Goal: Navigation & Orientation: Find specific page/section

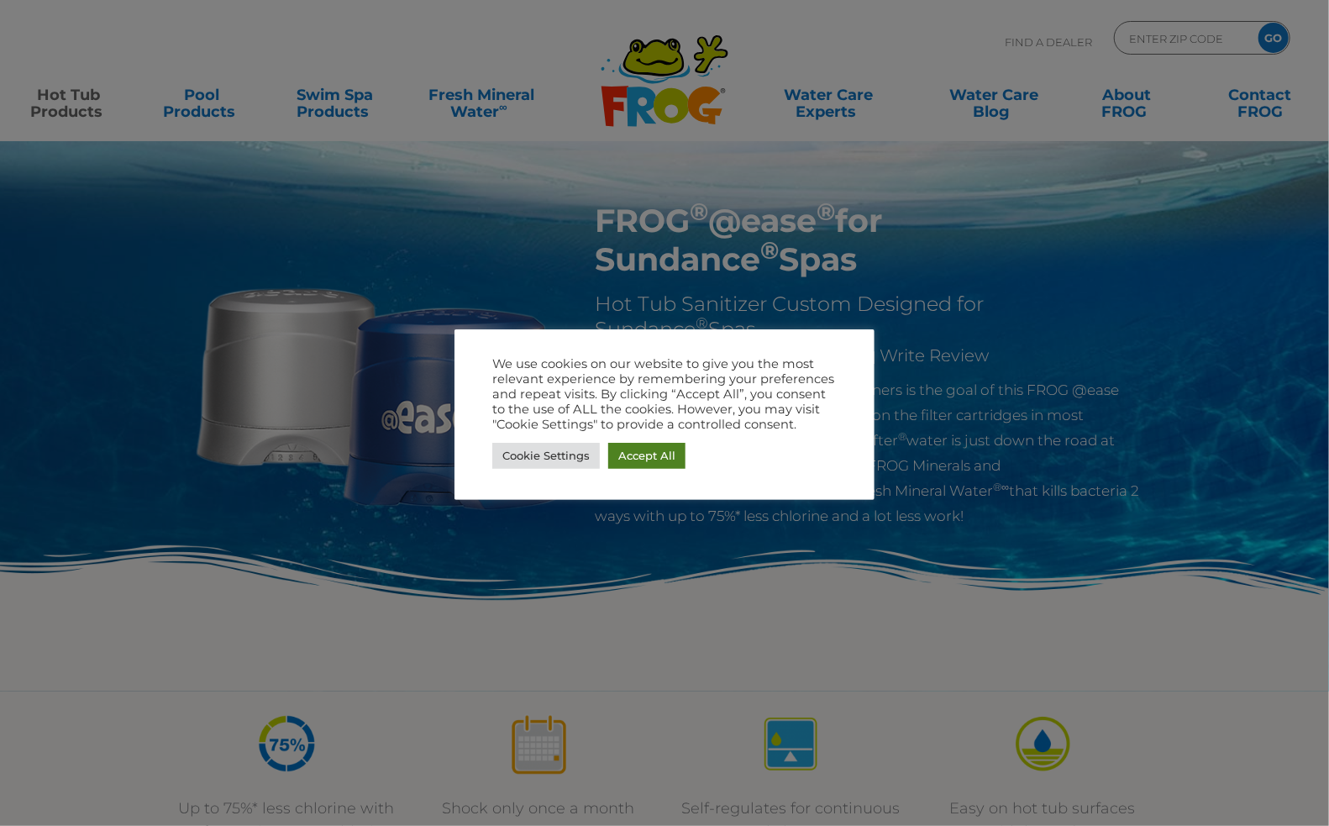
click at [659, 450] on link "Accept All" at bounding box center [646, 456] width 77 height 26
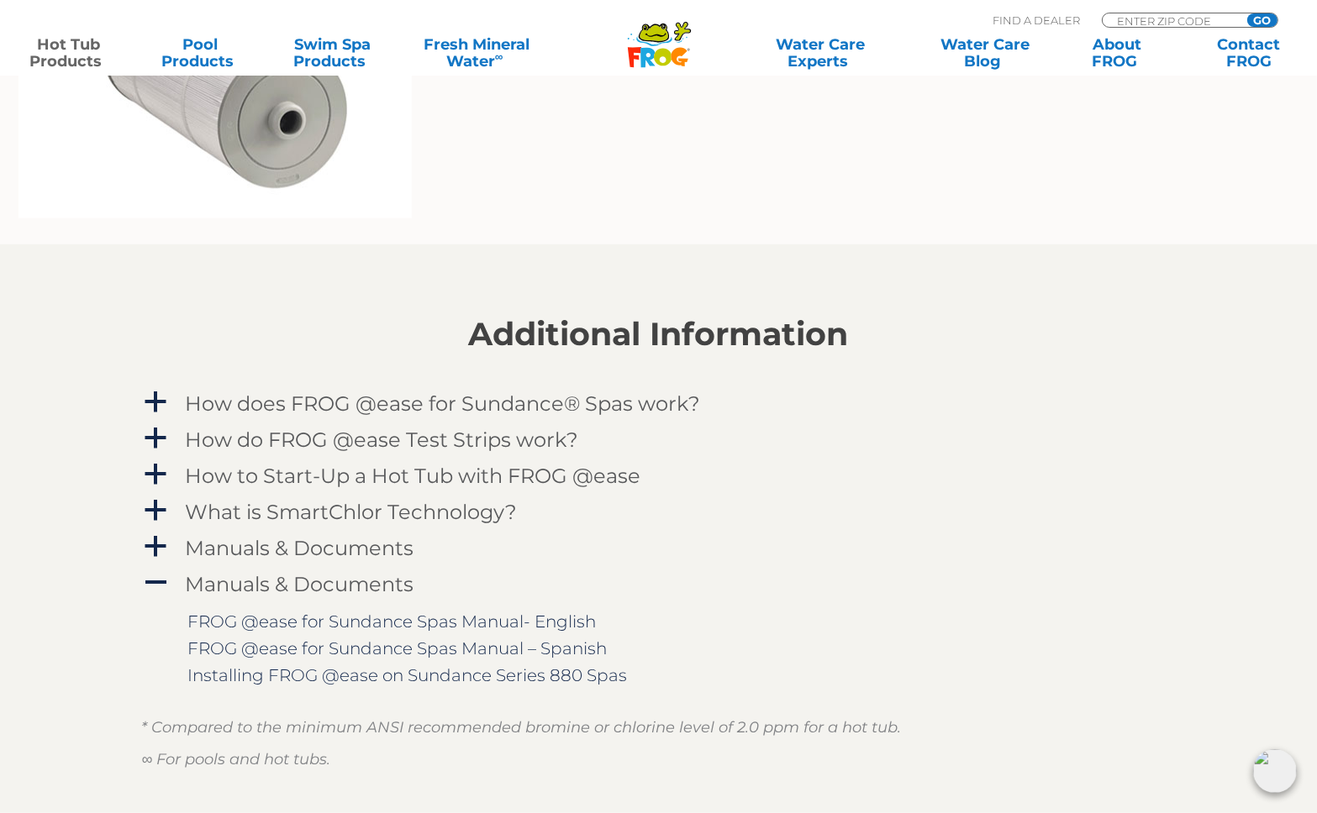
scroll to position [1513, 0]
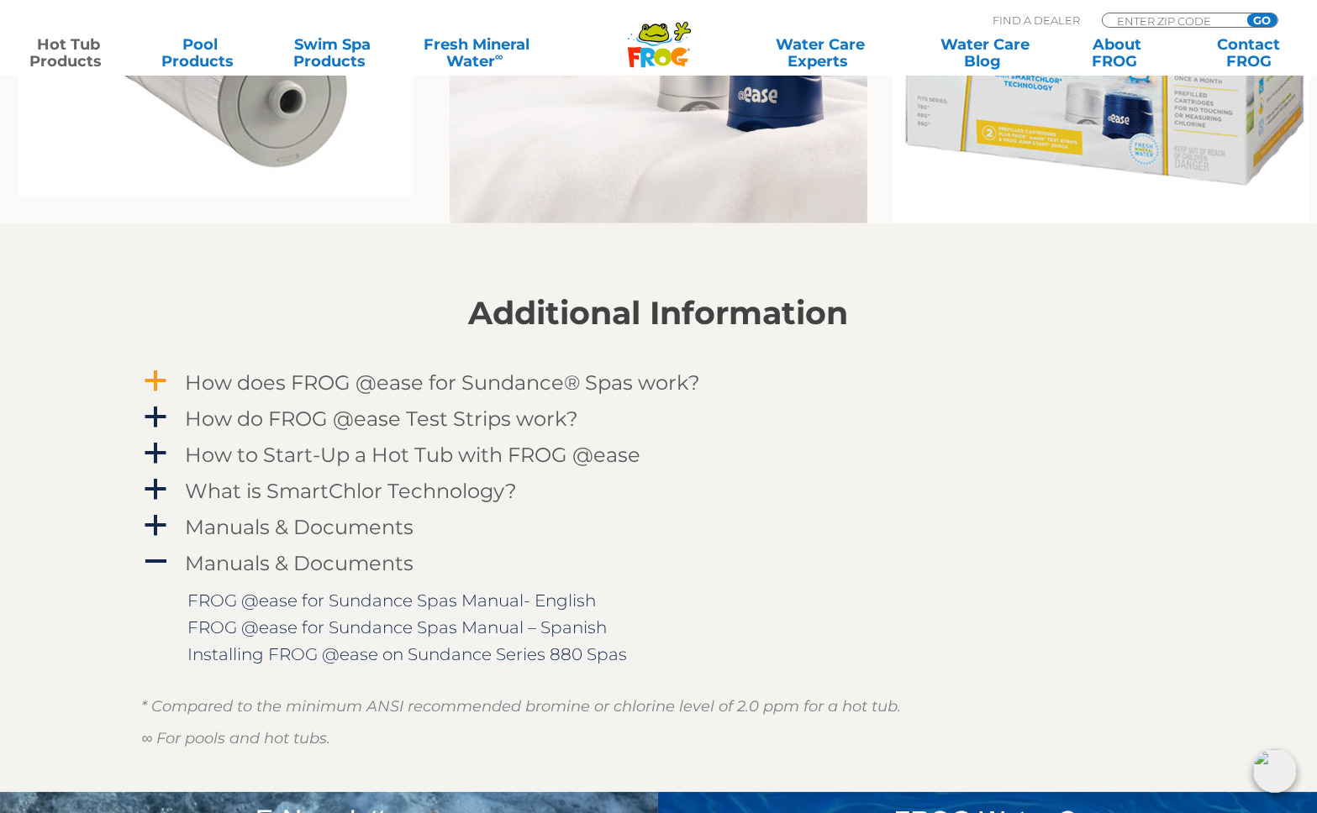
click at [156, 374] on span "a" at bounding box center [156, 381] width 25 height 25
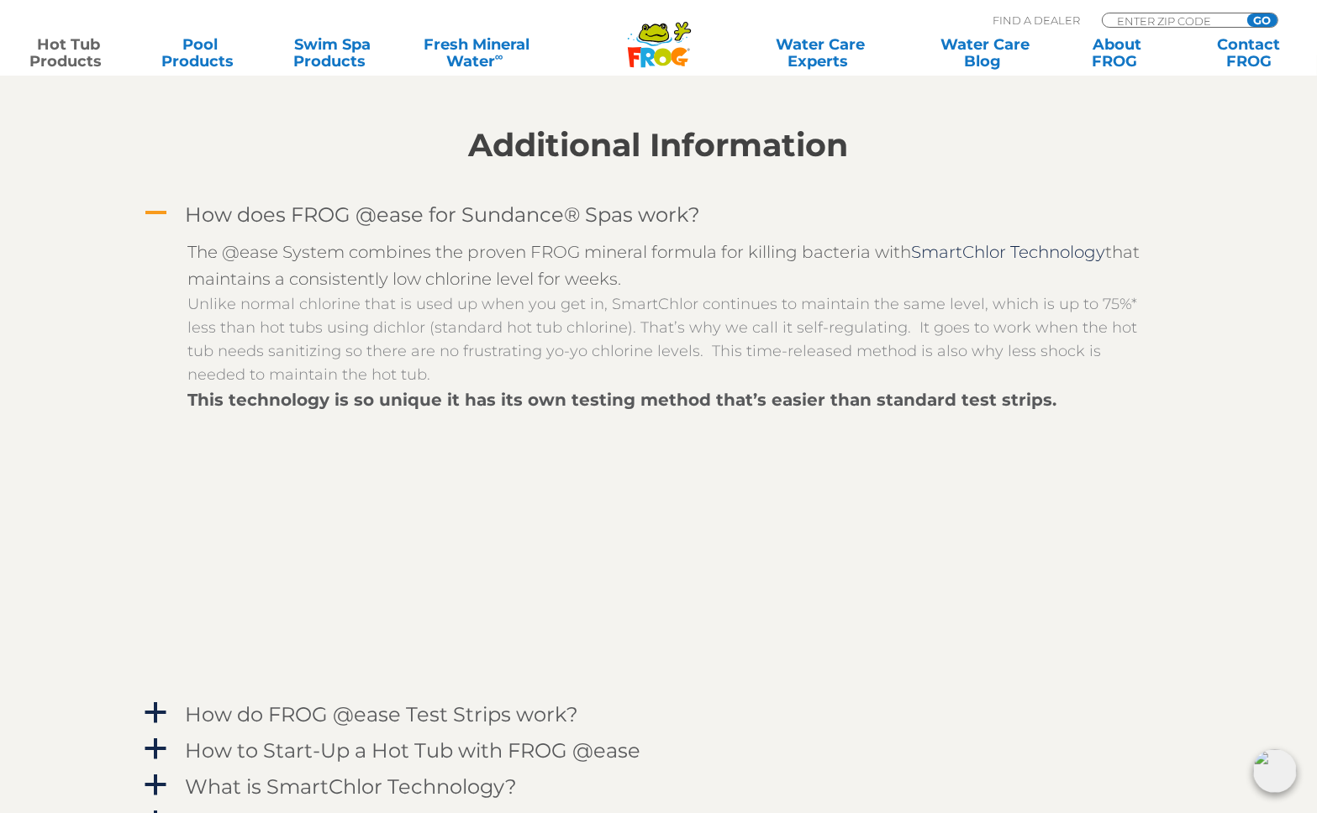
scroll to position [1849, 0]
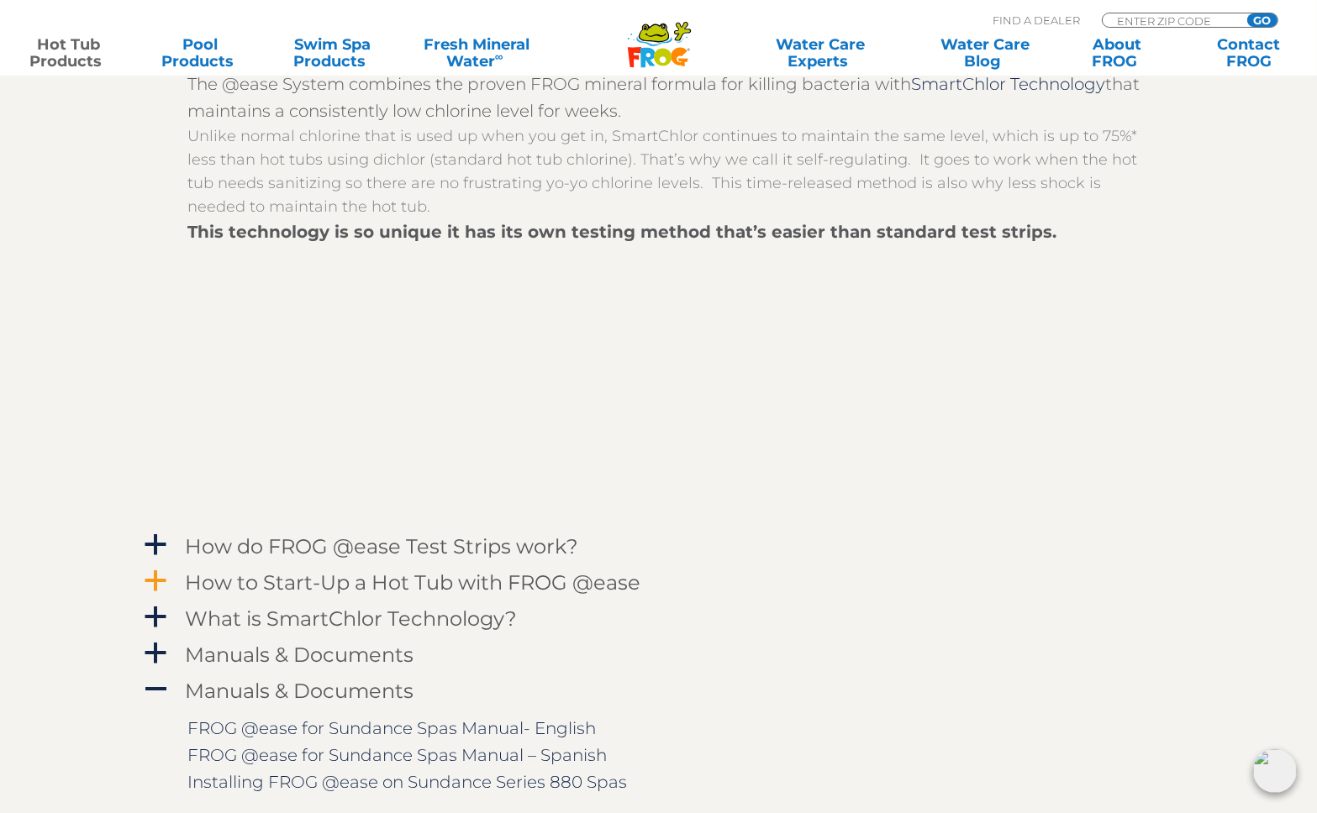
click at [148, 574] on span "a" at bounding box center [156, 581] width 25 height 25
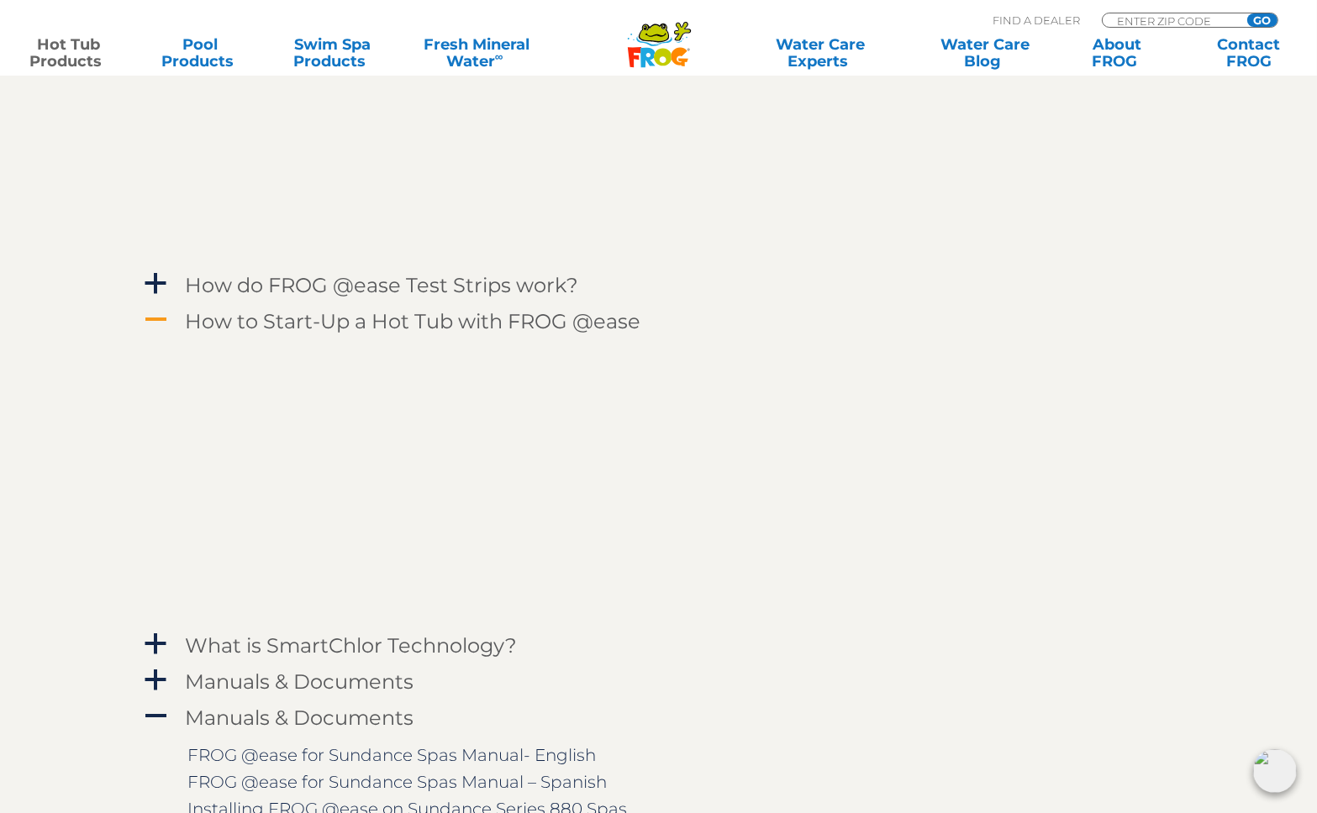
scroll to position [2101, 0]
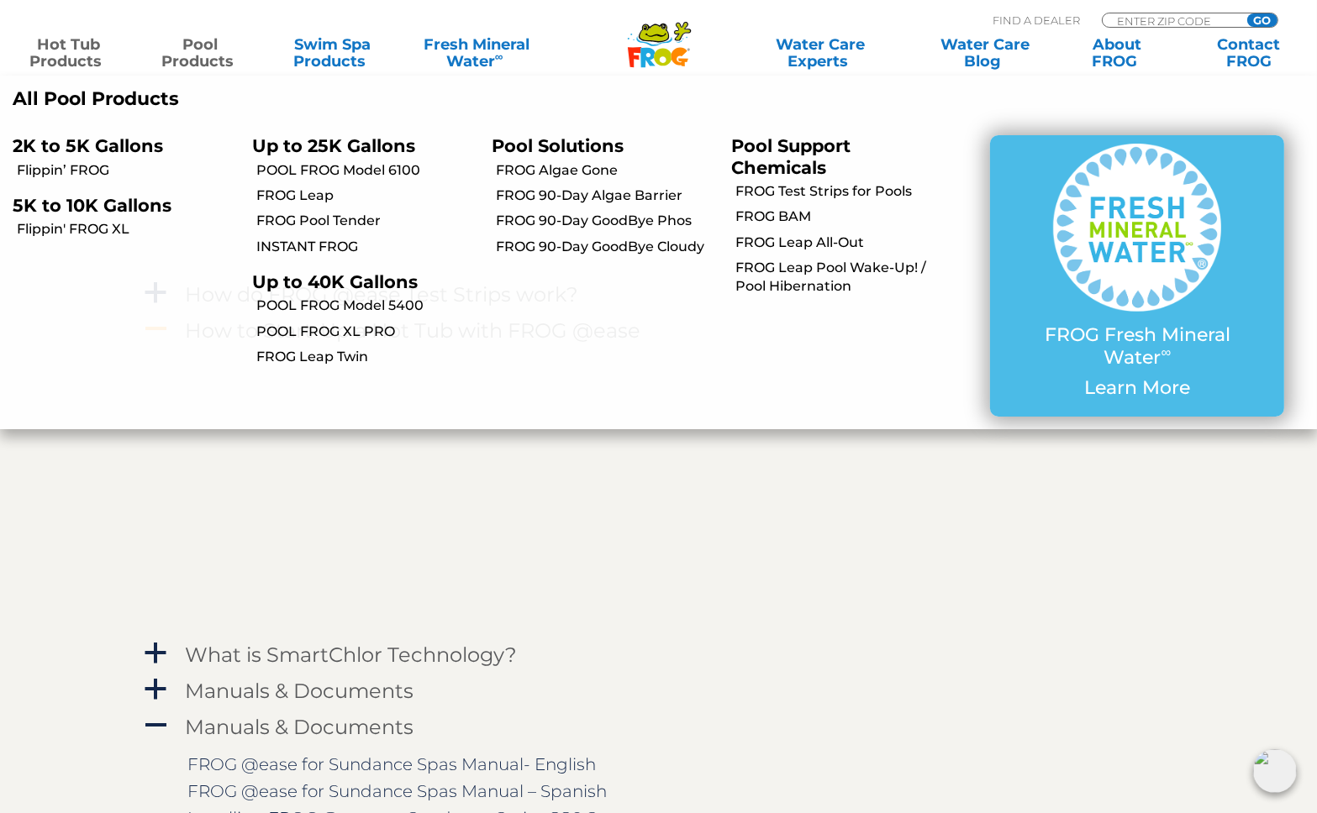
click at [208, 52] on link "Pool Products" at bounding box center [200, 53] width 103 height 34
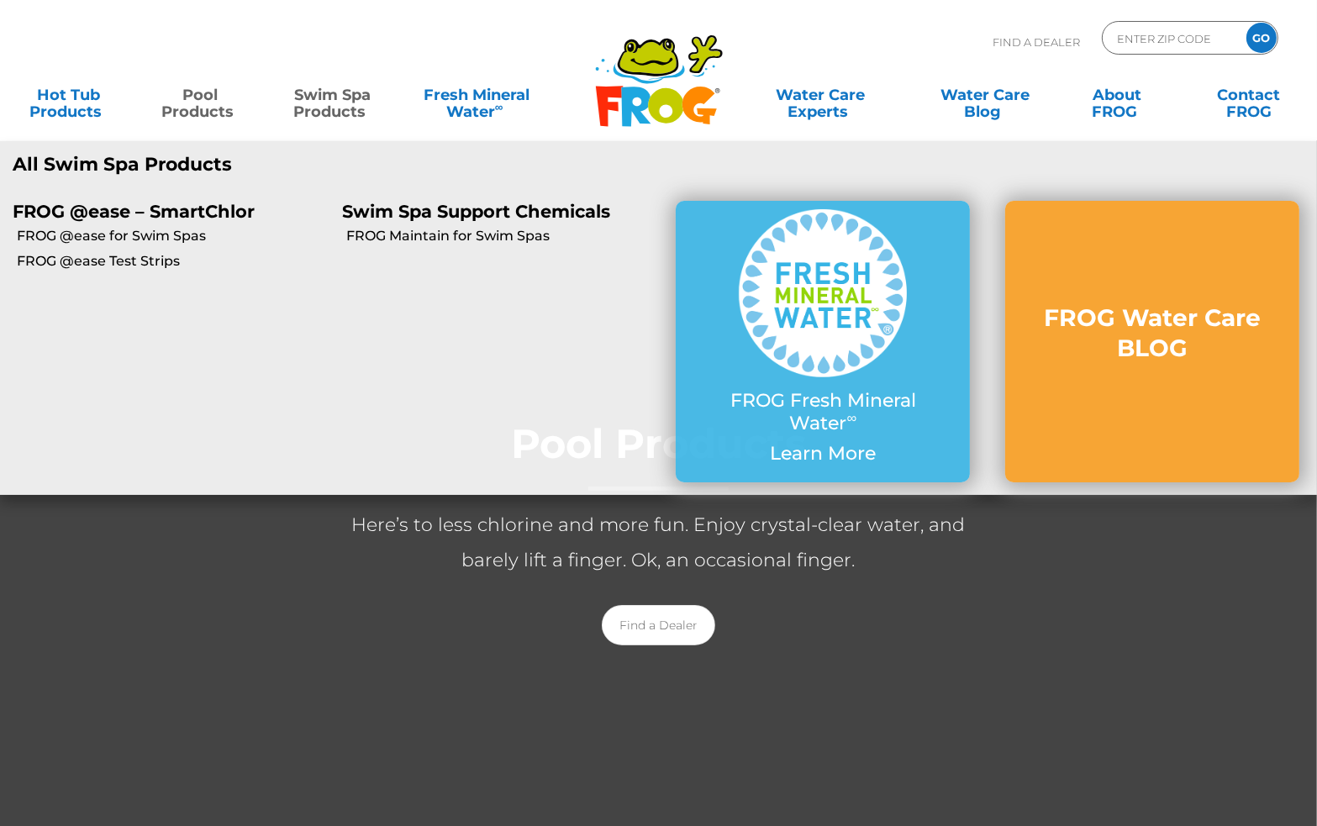
click at [333, 97] on link "Swim Spa Products" at bounding box center [332, 95] width 103 height 34
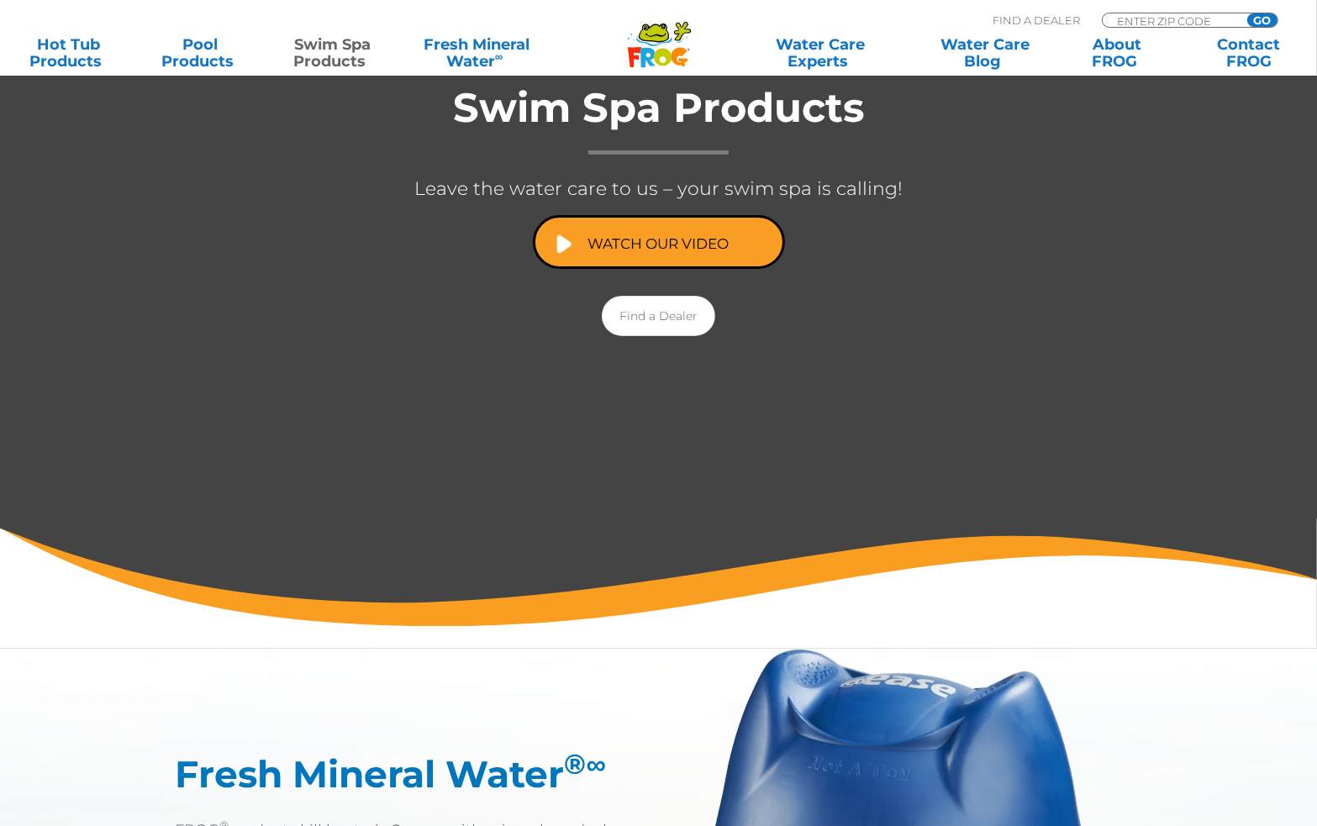
scroll to position [145, 0]
